Goal: Task Accomplishment & Management: Manage account settings

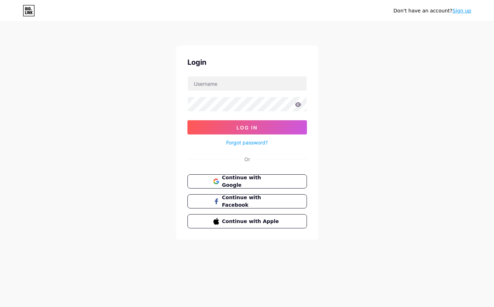
click at [348, 141] on div "Don't have an account? Sign up Login Log In Forgot password? Or Continue with G…" at bounding box center [247, 131] width 494 height 263
click at [283, 89] on input "text" at bounding box center [247, 84] width 119 height 14
type input "[EMAIL_ADDRESS][DOMAIN_NAME]"
click at [298, 106] on icon at bounding box center [298, 104] width 6 height 5
click at [300, 107] on icon at bounding box center [298, 104] width 6 height 5
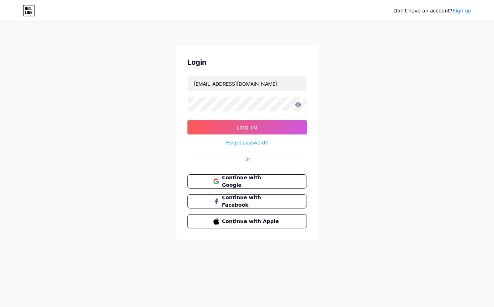
click at [300, 106] on icon at bounding box center [298, 104] width 6 height 5
click at [275, 84] on input "syeddropshipper@gmail.com" at bounding box center [247, 84] width 119 height 14
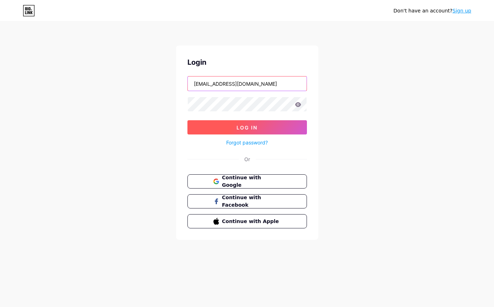
click at [246, 128] on span "Log In" at bounding box center [247, 128] width 21 height 6
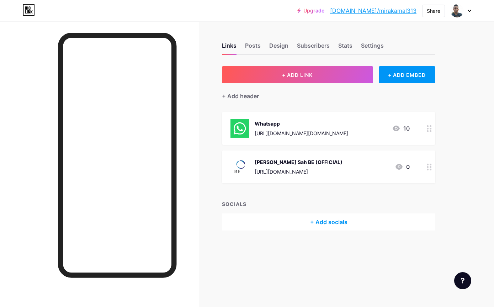
click at [427, 132] on div at bounding box center [429, 128] width 12 height 33
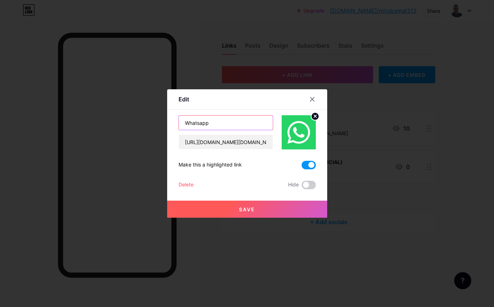
click at [250, 130] on input "Whatsapp" at bounding box center [226, 123] width 94 height 14
type input "Info Shiruto"
click at [260, 149] on input "https://wasap.my/60145112544/vtt.BE" at bounding box center [226, 142] width 94 height 14
click at [270, 149] on input "https://wasap.my/60145112544/vtt.BE" at bounding box center [226, 142] width 94 height 14
type input "[URL][DOMAIN_NAME]"
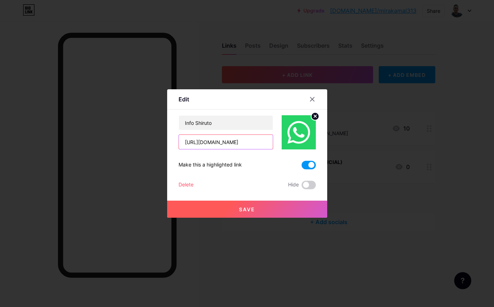
click at [285, 218] on button "Save" at bounding box center [247, 209] width 160 height 17
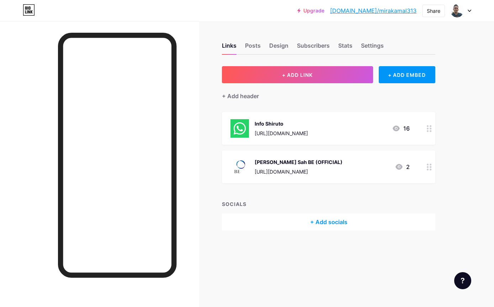
scroll to position [18, 0]
click at [428, 130] on circle at bounding box center [428, 131] width 2 height 2
click at [310, 106] on div at bounding box center [312, 99] width 13 height 13
click at [467, 106] on div "Upgrade bio.link/miraka... bio.link/mirakamal313 Share Switch accounts ✅ Menceg…" at bounding box center [247, 153] width 494 height 307
click at [424, 114] on div at bounding box center [429, 128] width 12 height 33
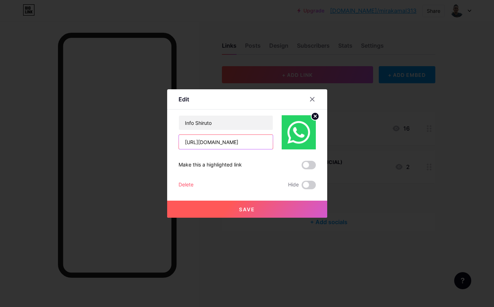
click at [239, 149] on input "[URL][DOMAIN_NAME]" at bounding box center [226, 142] width 94 height 14
click at [311, 102] on icon at bounding box center [313, 99] width 6 height 6
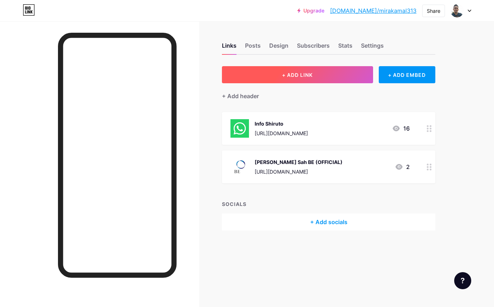
click at [333, 66] on button "+ ADD LINK" at bounding box center [297, 74] width 151 height 17
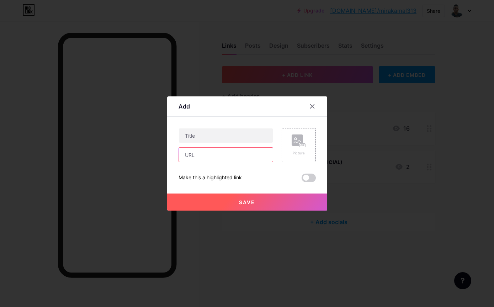
click at [233, 162] on input "text" at bounding box center [226, 155] width 94 height 14
paste input "[URL][DOMAIN_NAME]"
type input "[URL][DOMAIN_NAME]"
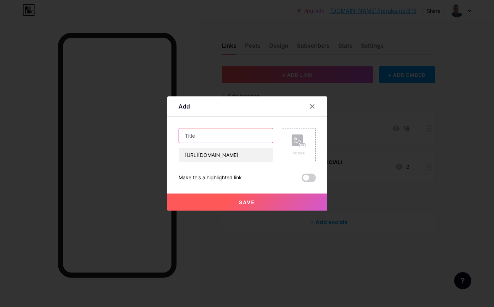
click at [252, 143] on input "text" at bounding box center [226, 135] width 94 height 14
type input "Info Befil"
click at [298, 146] on rect at bounding box center [297, 140] width 11 height 11
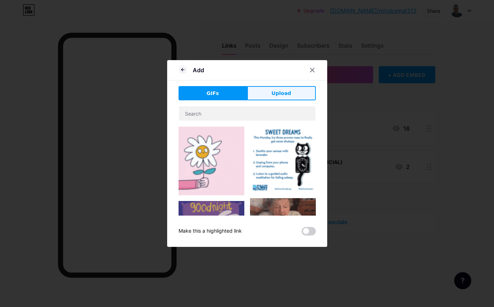
click at [282, 97] on span "Upload" at bounding box center [281, 93] width 20 height 7
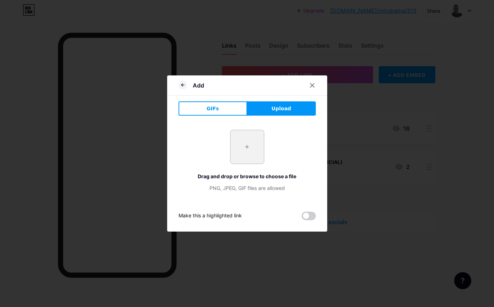
click at [245, 164] on input "file" at bounding box center [247, 146] width 33 height 33
type input "C:\fakepath\IMG_0210.jpeg"
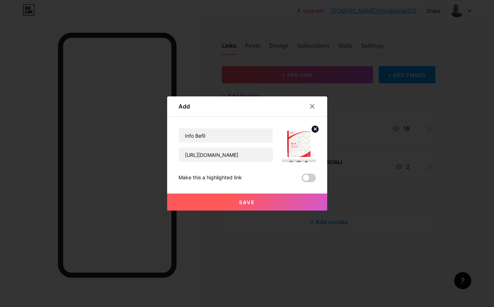
click at [308, 144] on img at bounding box center [299, 145] width 34 height 34
click at [315, 133] on circle at bounding box center [315, 129] width 8 height 8
click at [301, 146] on rect at bounding box center [297, 140] width 11 height 11
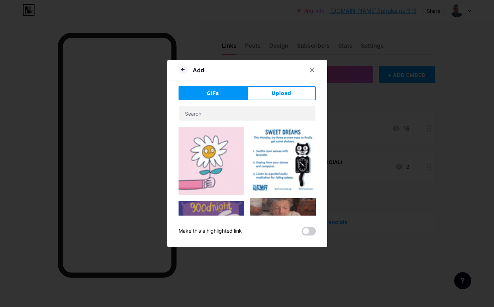
click at [281, 115] on div "GIFs Upload Content YouTube Play YouTube video without leaving your page. ADD V…" at bounding box center [247, 160] width 137 height 149
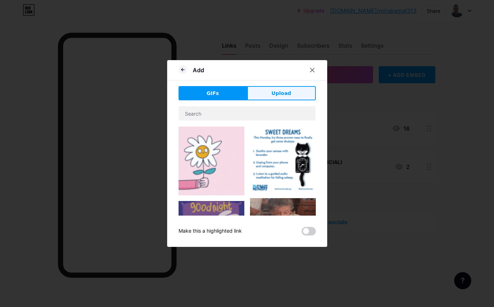
click at [286, 99] on button "Upload" at bounding box center [281, 93] width 69 height 14
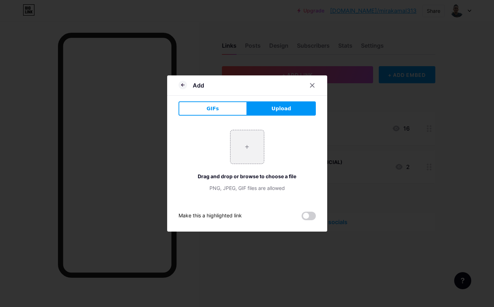
click at [281, 112] on span "Upload" at bounding box center [281, 108] width 20 height 7
click at [252, 164] on input "file" at bounding box center [247, 146] width 33 height 33
type input "C:\fakepath\IMG_0210.jpeg"
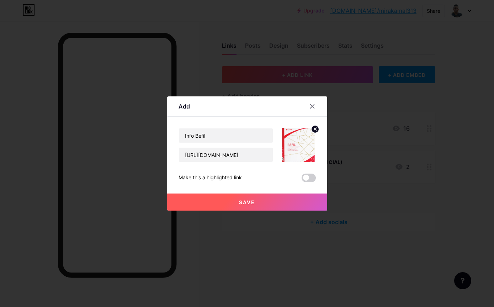
click at [250, 205] on span "Save" at bounding box center [247, 202] width 16 height 6
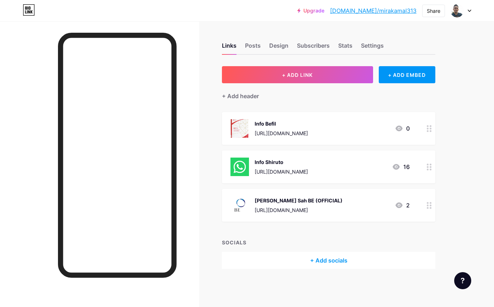
click at [427, 151] on div at bounding box center [429, 167] width 12 height 33
click at [314, 120] on circle at bounding box center [315, 116] width 8 height 8
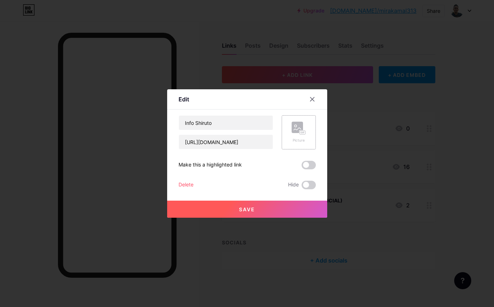
click at [302, 133] on rect at bounding box center [297, 127] width 11 height 11
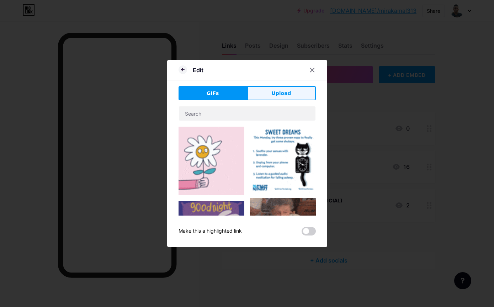
click at [294, 100] on button "Upload" at bounding box center [281, 93] width 69 height 14
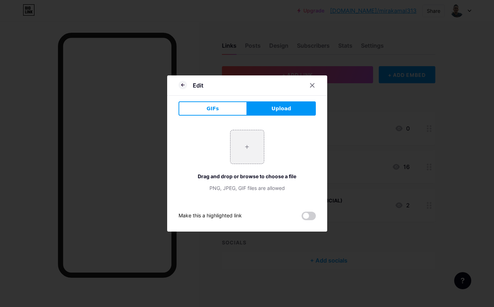
click at [283, 112] on span "Upload" at bounding box center [281, 108] width 20 height 7
click at [253, 160] on input "file" at bounding box center [247, 146] width 33 height 33
type input "C:\fakepath\IMG_0211.jpeg"
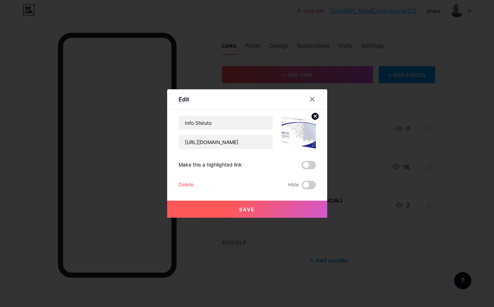
click at [276, 217] on button "Save" at bounding box center [247, 209] width 160 height 17
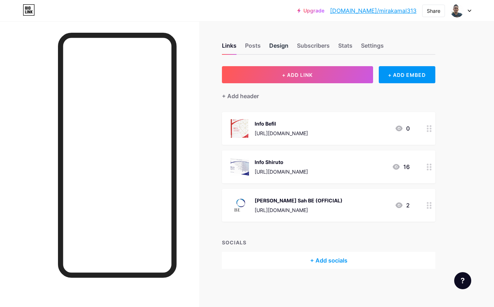
click at [279, 41] on div "Design" at bounding box center [278, 47] width 19 height 13
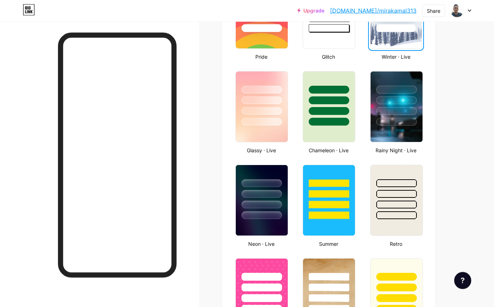
scroll to position [335, 0]
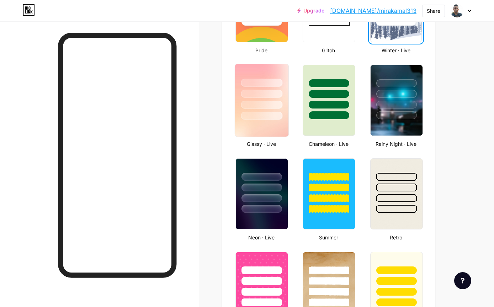
click at [276, 123] on img at bounding box center [261, 100] width 53 height 73
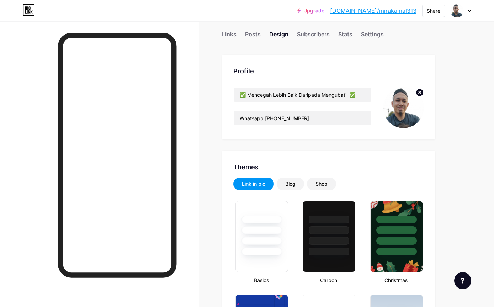
scroll to position [0, 0]
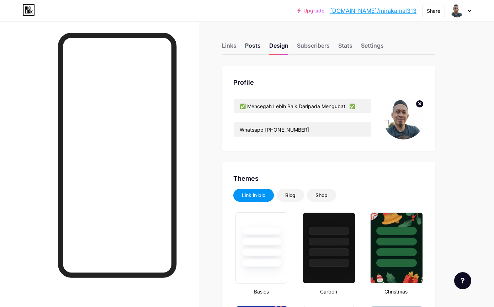
click at [249, 47] on div "Posts" at bounding box center [253, 47] width 16 height 13
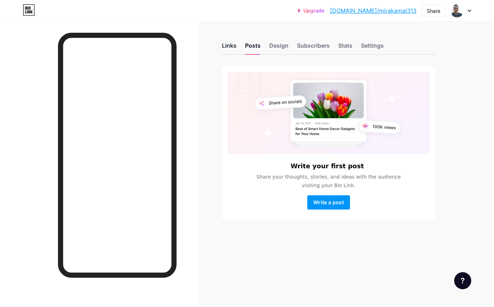
click at [229, 47] on div "Links" at bounding box center [229, 47] width 15 height 13
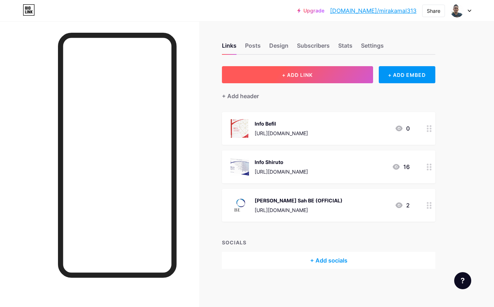
click at [325, 74] on button "+ ADD LINK" at bounding box center [297, 74] width 151 height 17
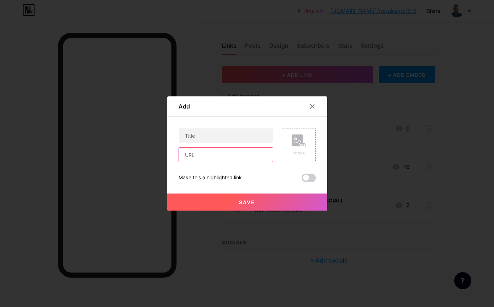
click at [239, 162] on input "text" at bounding box center [226, 155] width 94 height 14
paste input "[URL][DOMAIN_NAME]"
type input "[URL][DOMAIN_NAME]"
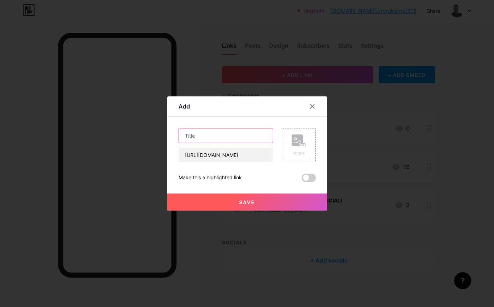
click at [247, 143] on input "text" at bounding box center [226, 135] width 94 height 14
type input "Info LivCore"
click at [297, 146] on rect at bounding box center [297, 140] width 11 height 11
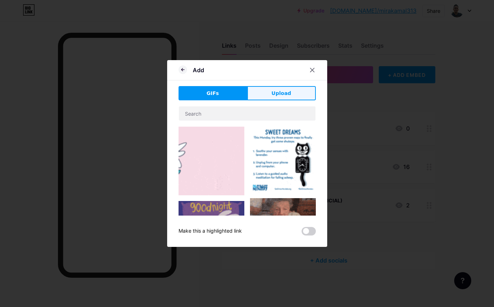
click at [291, 100] on button "Upload" at bounding box center [281, 93] width 69 height 14
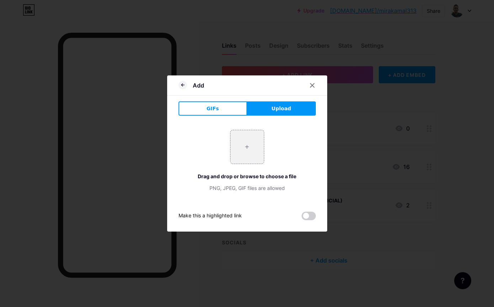
click at [288, 112] on span "Upload" at bounding box center [281, 108] width 20 height 7
click at [253, 157] on input "file" at bounding box center [247, 146] width 33 height 33
type input "C:\fakepath\IMG_0212.jpeg"
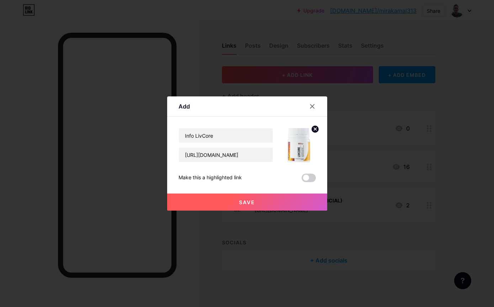
click at [265, 211] on button "Save" at bounding box center [247, 202] width 160 height 17
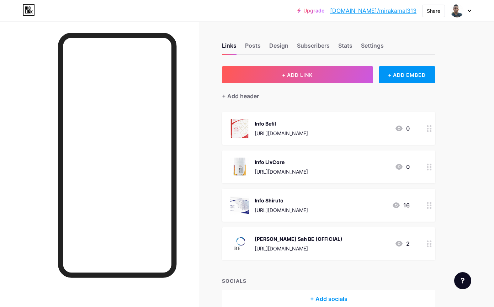
click at [425, 206] on div at bounding box center [429, 205] width 12 height 33
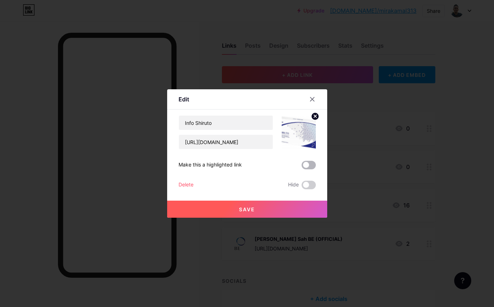
click at [310, 169] on span at bounding box center [309, 165] width 14 height 9
click at [302, 167] on input "checkbox" at bounding box center [302, 167] width 0 height 0
click at [288, 218] on button "Save" at bounding box center [247, 209] width 160 height 17
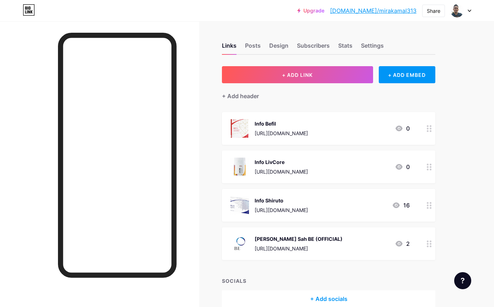
click at [355, 216] on div "Info Shiruto https://wasap.my/60145112544/Info.Shiruto 16" at bounding box center [328, 205] width 213 height 33
click at [309, 106] on div at bounding box center [312, 99] width 13 height 13
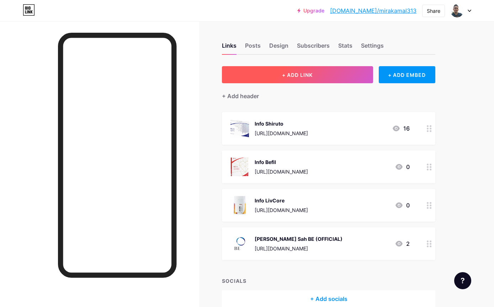
click at [344, 72] on button "+ ADD LINK" at bounding box center [297, 74] width 151 height 17
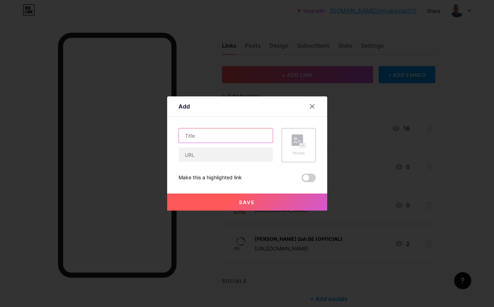
click at [268, 143] on input "text" at bounding box center [226, 135] width 94 height 14
type input "Info Zencoso"
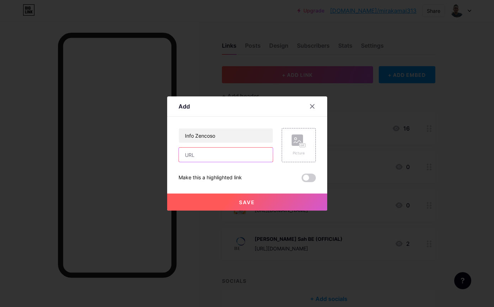
click at [244, 162] on input "text" at bounding box center [226, 155] width 94 height 14
paste input "[URL][DOMAIN_NAME]"
type input "[URL][DOMAIN_NAME]"
click at [293, 156] on div "Picture" at bounding box center [299, 153] width 14 height 5
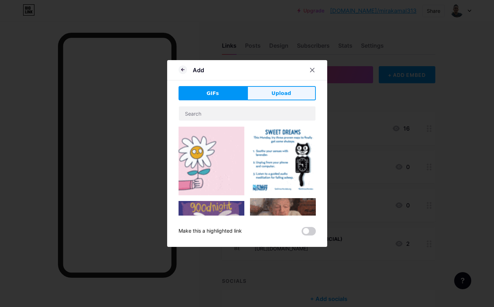
click at [294, 100] on button "Upload" at bounding box center [281, 93] width 69 height 14
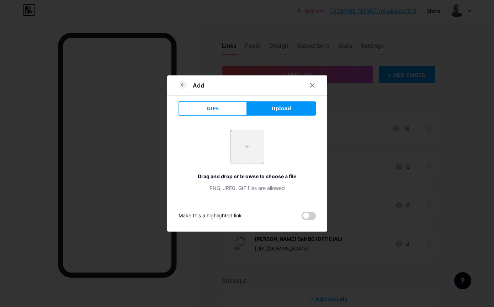
click at [284, 112] on span "Upload" at bounding box center [281, 108] width 20 height 7
click at [247, 162] on input "file" at bounding box center [247, 146] width 33 height 33
type input "C:\fakepath\IMG_0213.jpeg"
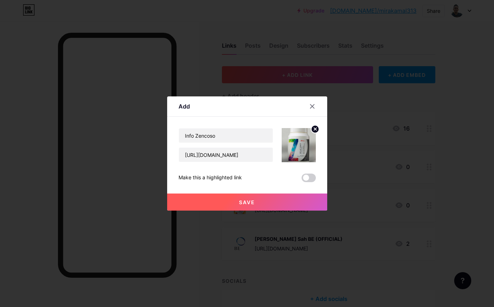
click at [263, 211] on button "Save" at bounding box center [247, 202] width 160 height 17
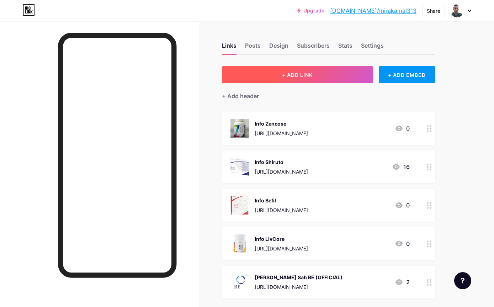
click at [326, 78] on button "+ ADD LINK" at bounding box center [297, 74] width 151 height 17
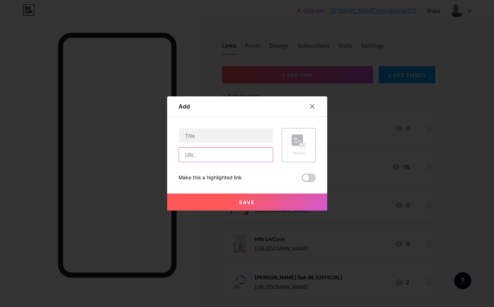
click at [252, 162] on input "text" at bounding box center [226, 155] width 94 height 14
paste input "[URL][DOMAIN_NAME]"
type input "[URL][DOMAIN_NAME]"
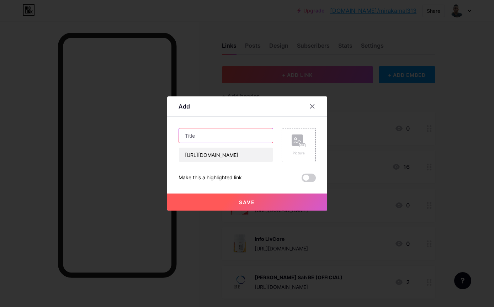
click at [238, 143] on input "text" at bounding box center [226, 135] width 94 height 14
type input "I"
type input "Info Nexbio"
click at [299, 156] on div "Picture" at bounding box center [299, 145] width 14 height 21
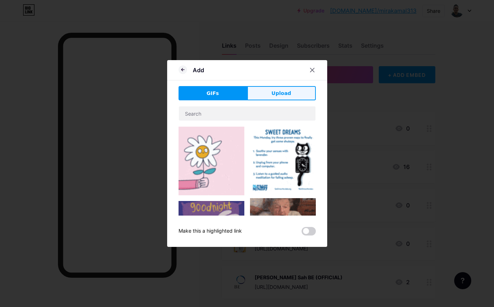
click at [279, 97] on span "Upload" at bounding box center [281, 93] width 20 height 7
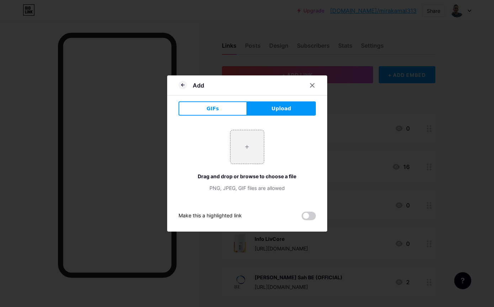
click at [280, 116] on button "Upload" at bounding box center [281, 108] width 69 height 14
click at [251, 162] on input "file" at bounding box center [247, 146] width 33 height 33
type input "C:\fakepath\IMG_0214.jpeg"
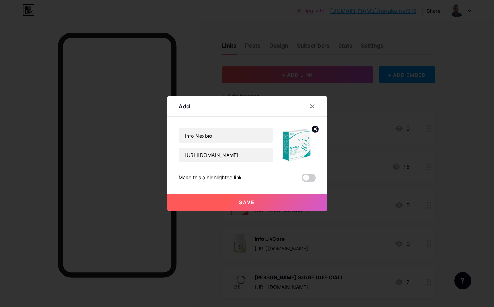
click at [257, 211] on button "Save" at bounding box center [247, 202] width 160 height 17
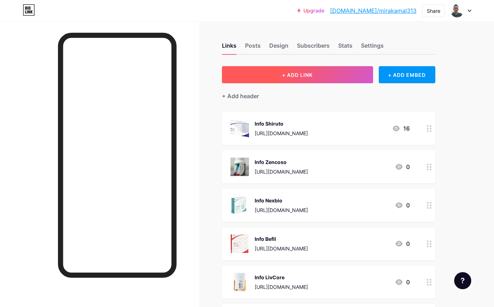
click at [312, 78] on button "+ ADD LINK" at bounding box center [297, 74] width 151 height 17
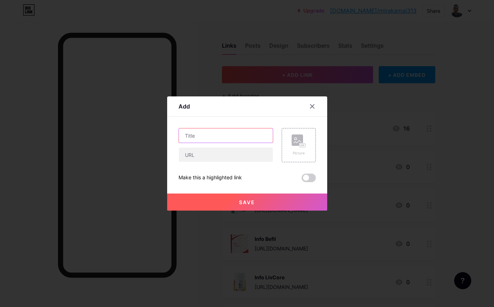
click at [241, 143] on input "text" at bounding box center [226, 135] width 94 height 14
type input "i"
type input "Info Aulora Series"
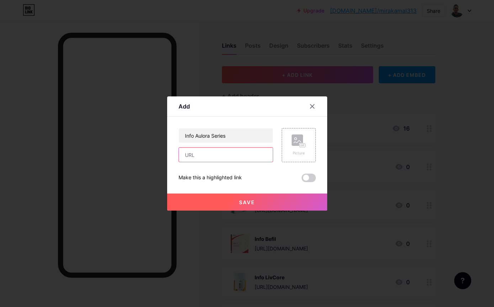
click at [256, 162] on input "text" at bounding box center [226, 155] width 94 height 14
paste input "[URL][DOMAIN_NAME]"
type input "[URL][DOMAIN_NAME]"
click at [299, 156] on div "Picture" at bounding box center [299, 145] width 14 height 21
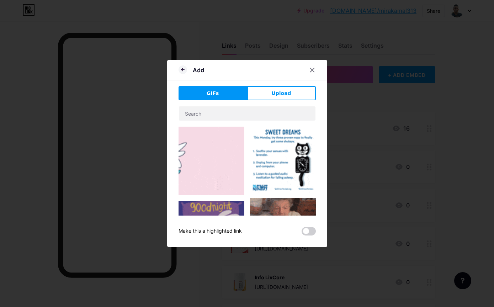
click at [286, 100] on button "Upload" at bounding box center [281, 93] width 69 height 14
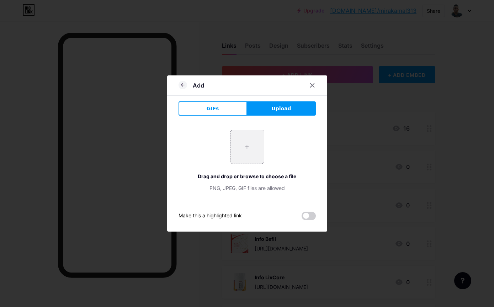
click at [282, 112] on span "Upload" at bounding box center [281, 108] width 20 height 7
click at [249, 162] on input "file" at bounding box center [247, 146] width 33 height 33
type input "C:\fakepath\IMG_0215.jpeg"
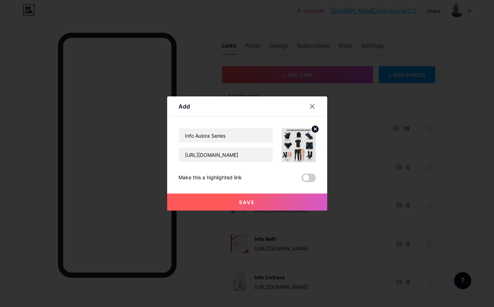
click at [276, 211] on button "Save" at bounding box center [247, 202] width 160 height 17
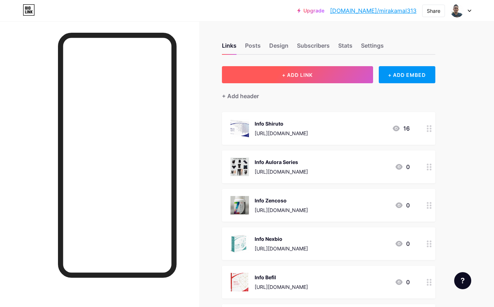
click at [350, 71] on button "+ ADD LINK" at bounding box center [297, 74] width 151 height 17
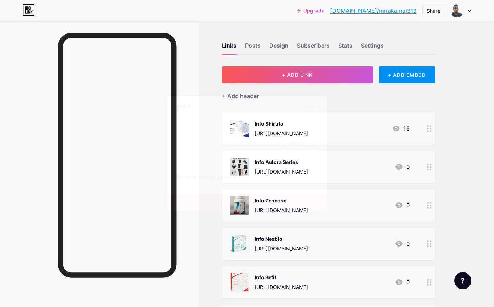
click at [314, 113] on div at bounding box center [312, 106] width 13 height 13
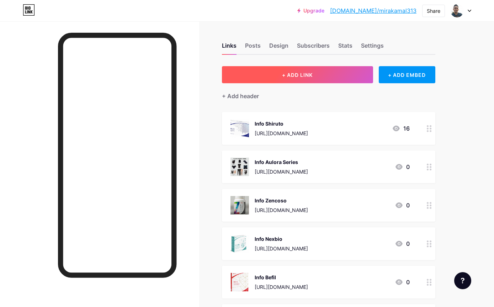
click at [335, 82] on button "+ ADD LINK" at bounding box center [297, 74] width 151 height 17
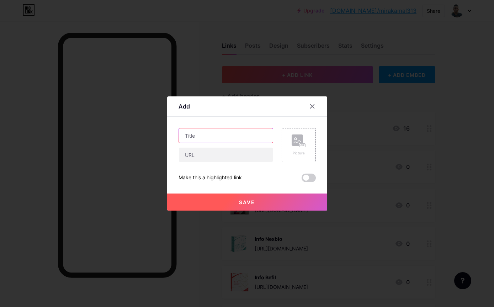
click at [259, 143] on input "text" at bounding box center [226, 135] width 94 height 14
type input "Info Spirulina"
click at [255, 177] on div "Info Spirulina Picture Make this a highlighted link Save" at bounding box center [247, 155] width 137 height 54
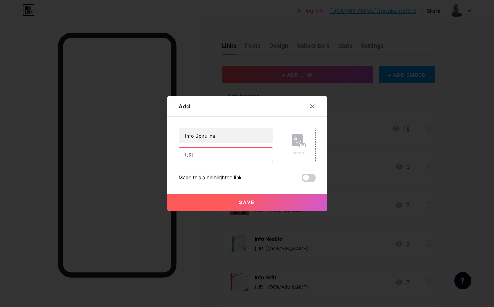
click at [259, 162] on input "text" at bounding box center [226, 155] width 94 height 14
paste input "[URL][DOMAIN_NAME]"
type input "[URL][DOMAIN_NAME]"
click at [293, 156] on div "Picture" at bounding box center [299, 153] width 14 height 5
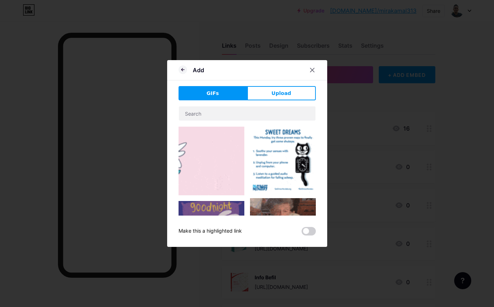
click at [298, 100] on button "Upload" at bounding box center [281, 93] width 69 height 14
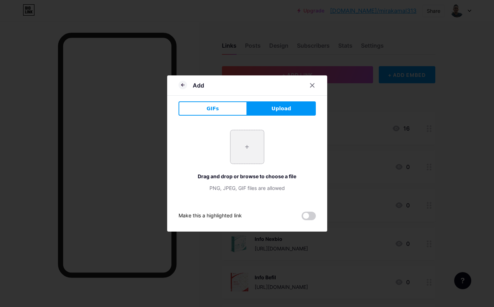
click at [252, 164] on input "file" at bounding box center [247, 146] width 33 height 33
type input "C:\fakepath\IMG_0216.jpeg"
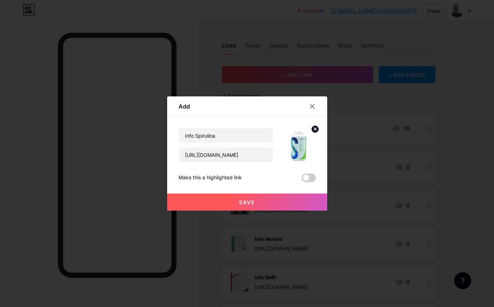
click at [250, 225] on div at bounding box center [247, 153] width 494 height 307
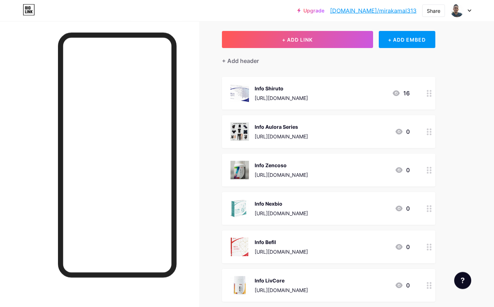
scroll to position [12, 0]
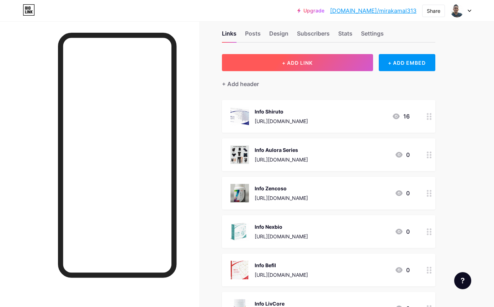
click at [326, 64] on button "+ ADD LINK" at bounding box center [297, 62] width 151 height 17
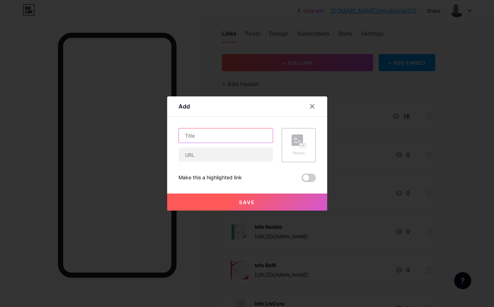
click at [248, 143] on input "text" at bounding box center [226, 135] width 94 height 14
type input "i"
click at [297, 156] on div "Picture" at bounding box center [299, 153] width 14 height 5
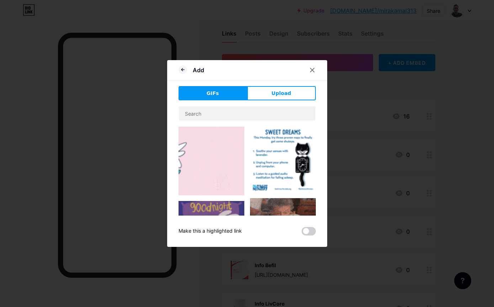
click at [286, 97] on span "Upload" at bounding box center [281, 93] width 20 height 7
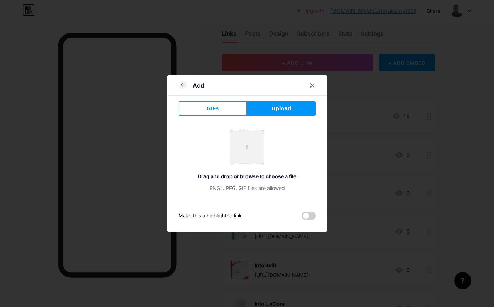
click at [244, 164] on input "file" at bounding box center [247, 146] width 33 height 33
type input "C:\fakepath\IMG_0216.jpeg"
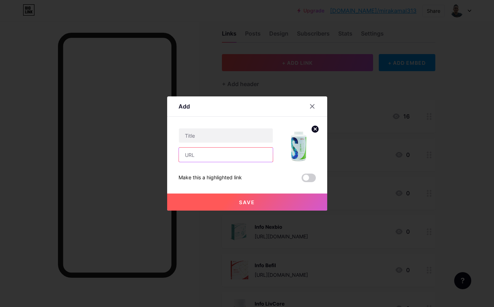
click at [241, 162] on input "text" at bounding box center [226, 155] width 94 height 14
paste input "[URL][DOMAIN_NAME]"
click at [249, 162] on input "[URL][DOMAIN_NAME]" at bounding box center [226, 155] width 94 height 14
type input "[URL][DOMAIN_NAME]"
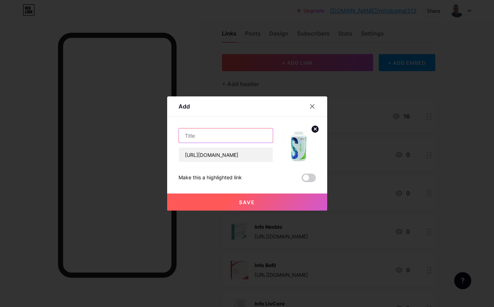
click at [254, 143] on input "text" at bounding box center [226, 135] width 94 height 14
paste input "[URL][DOMAIN_NAME]"
type input "Info Spirulina"
click at [268, 211] on button "Save" at bounding box center [247, 202] width 160 height 17
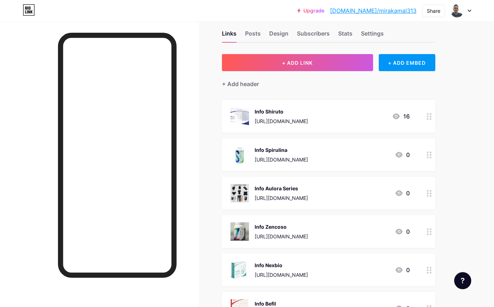
click at [430, 118] on icon at bounding box center [429, 116] width 5 height 7
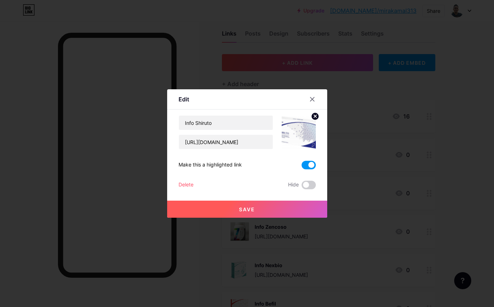
click at [315, 120] on circle at bounding box center [315, 116] width 8 height 8
click at [299, 133] on rect at bounding box center [297, 127] width 11 height 11
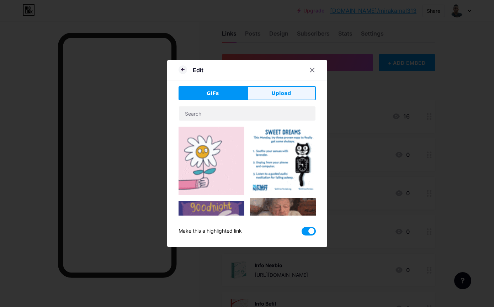
click at [275, 97] on span "Upload" at bounding box center [281, 93] width 20 height 7
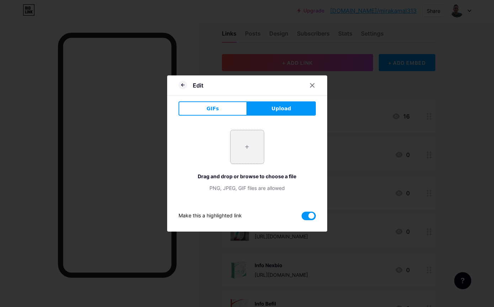
click at [247, 152] on input "file" at bounding box center [247, 146] width 33 height 33
click at [244, 163] on input "file" at bounding box center [247, 146] width 33 height 33
type input "C:\fakepath\IMG_0211.jpeg"
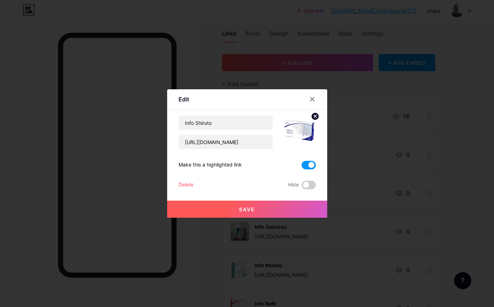
click at [279, 218] on button "Save" at bounding box center [247, 209] width 160 height 17
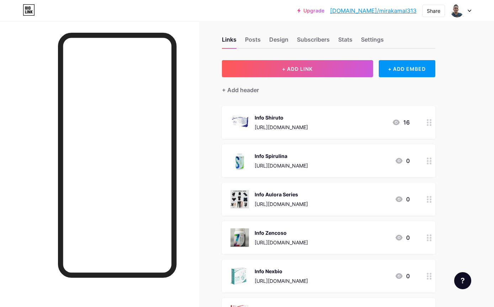
scroll to position [0, 0]
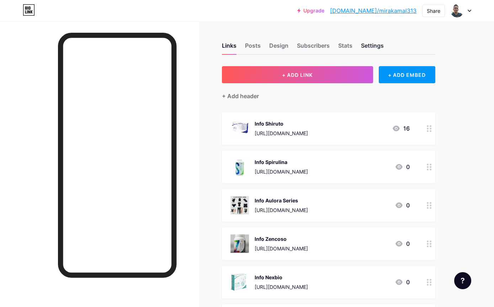
click at [371, 47] on div "Settings" at bounding box center [372, 47] width 23 height 13
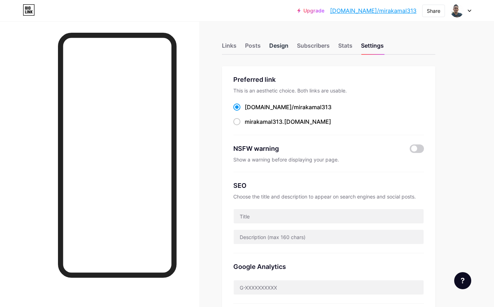
click at [279, 49] on div "Design" at bounding box center [278, 47] width 19 height 13
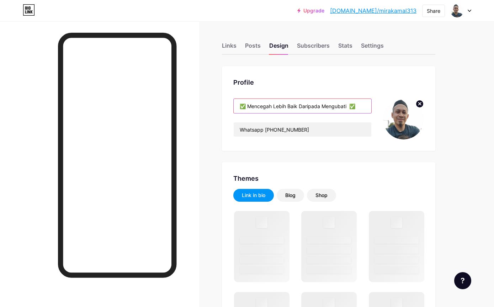
click at [344, 109] on input "✅ Mencegah Lebih Baik Daripada Mengubati ✅" at bounding box center [303, 106] width 138 height 14
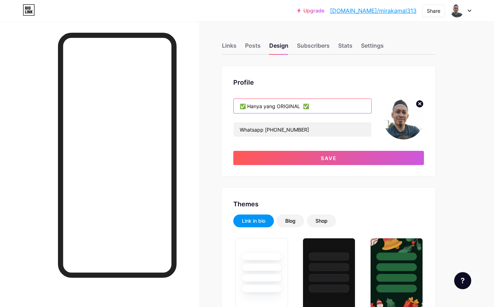
type input "✅ Hanya yang ORIGINAL ✅"
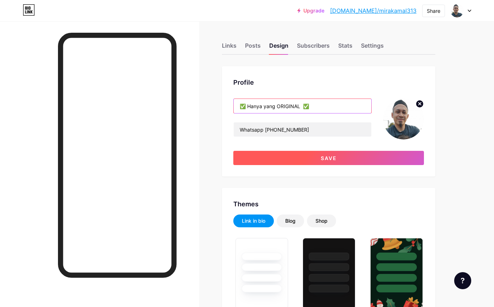
click at [363, 157] on button "Save" at bounding box center [328, 158] width 191 height 14
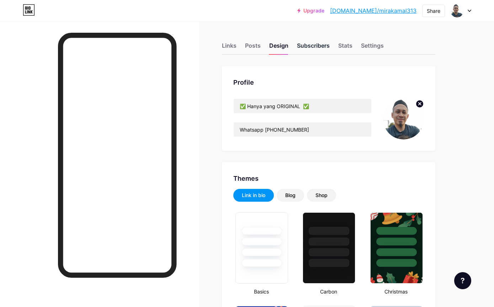
click at [315, 46] on div "Subscribers" at bounding box center [313, 47] width 33 height 13
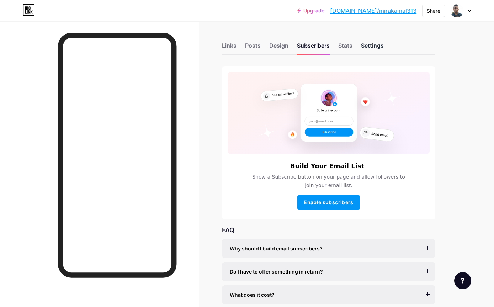
click at [371, 47] on div "Settings" at bounding box center [372, 47] width 23 height 13
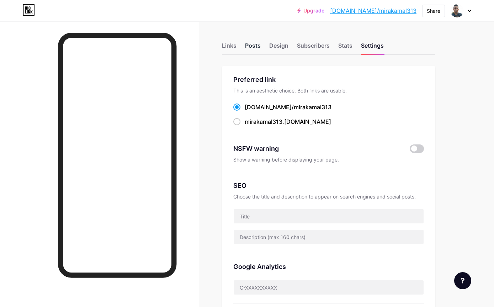
click at [250, 48] on div "Posts" at bounding box center [253, 47] width 16 height 13
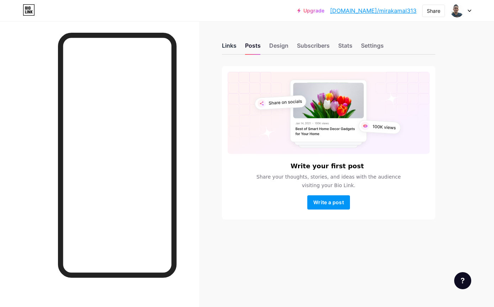
click at [236, 46] on div "Links" at bounding box center [229, 47] width 15 height 13
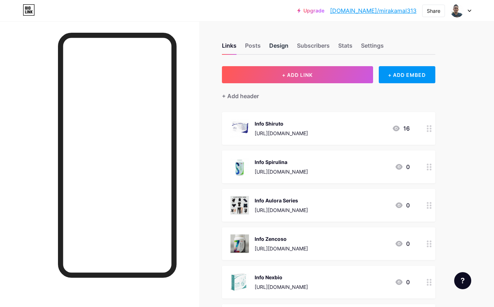
click at [278, 42] on div "Design" at bounding box center [278, 47] width 19 height 13
